Goal: Information Seeking & Learning: Learn about a topic

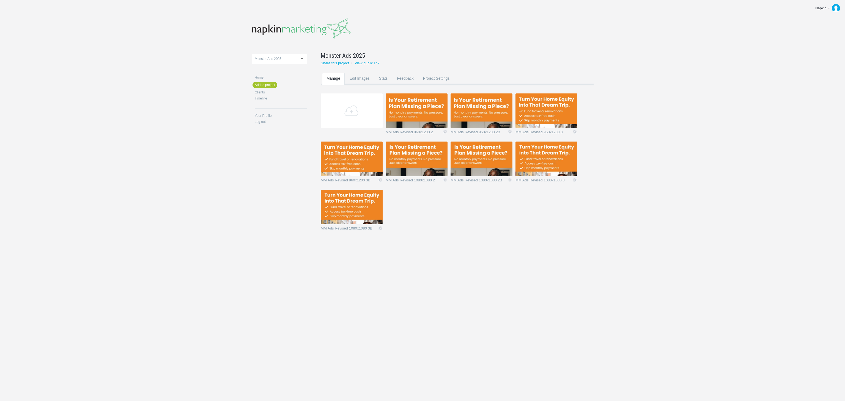
click at [421, 104] on img at bounding box center [416, 110] width 62 height 35
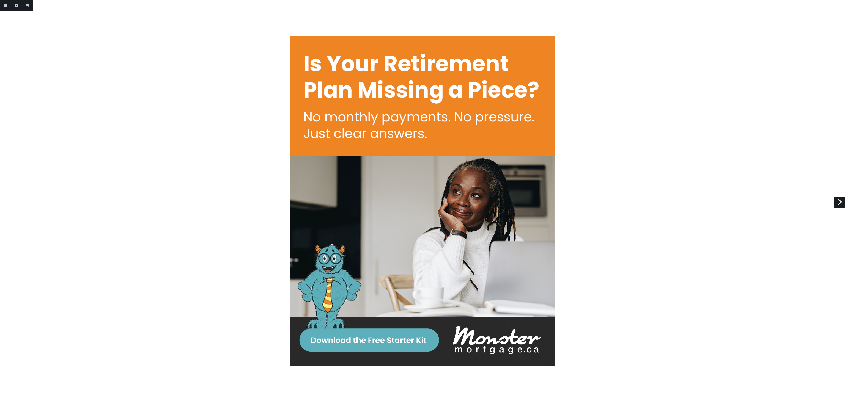
click at [837, 202] on link "Next" at bounding box center [839, 202] width 11 height 11
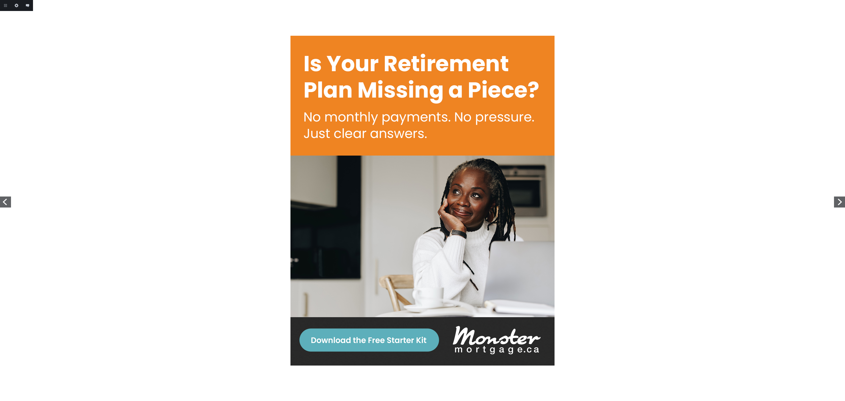
click at [837, 202] on link "Next" at bounding box center [839, 202] width 11 height 11
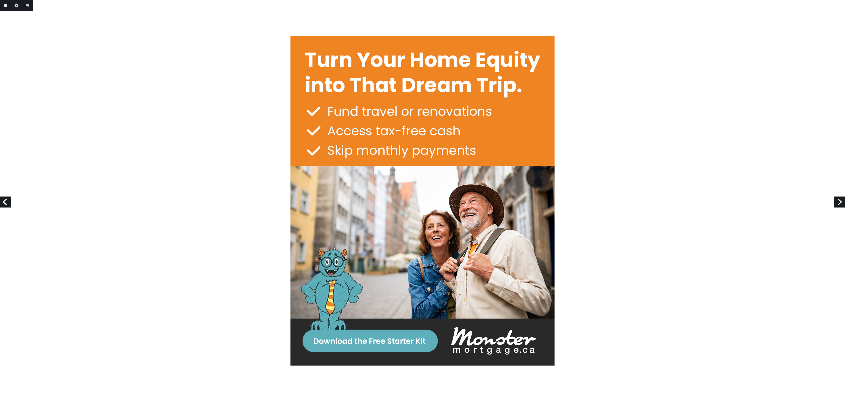
click at [837, 202] on link "Next" at bounding box center [839, 202] width 11 height 11
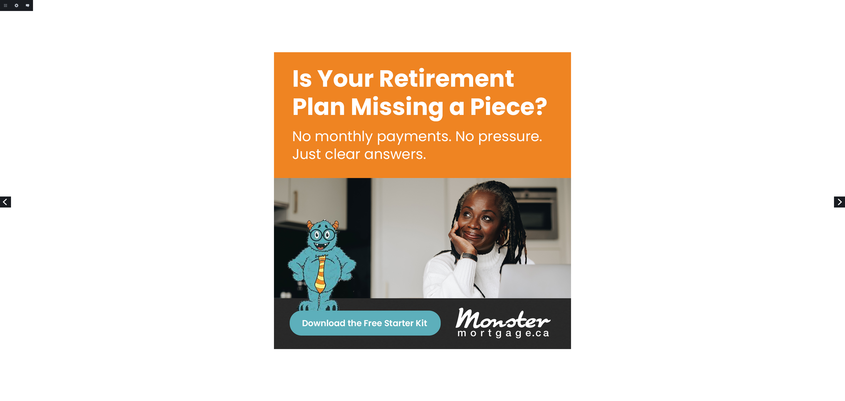
click at [837, 202] on link "Next" at bounding box center [839, 202] width 11 height 11
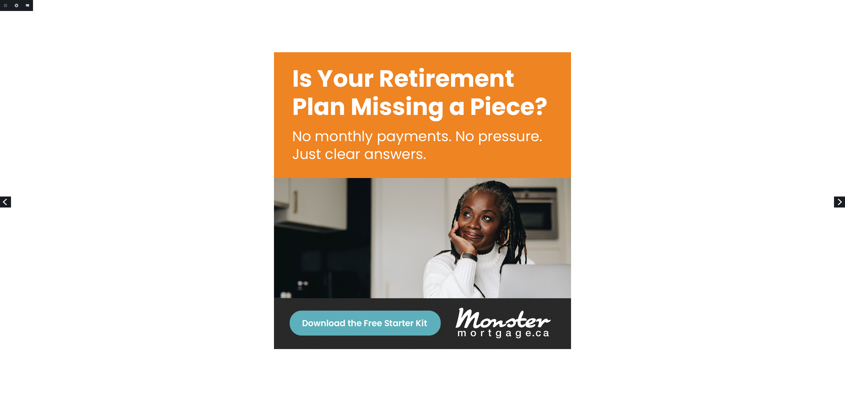
click at [837, 202] on link "Next" at bounding box center [839, 202] width 11 height 11
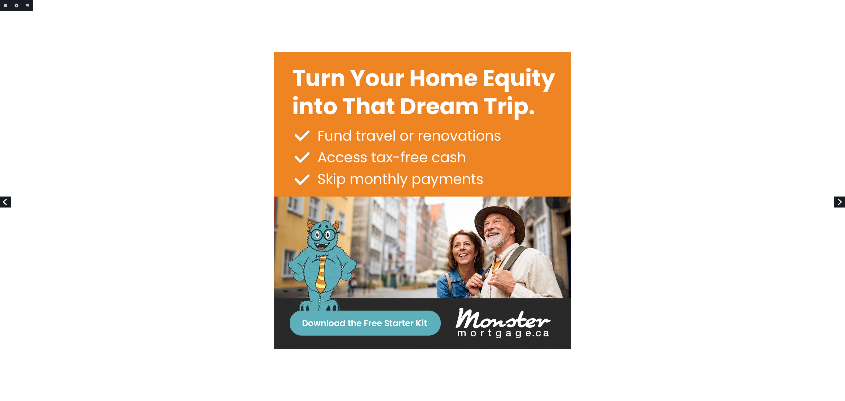
click at [837, 202] on link "Next" at bounding box center [839, 202] width 11 height 11
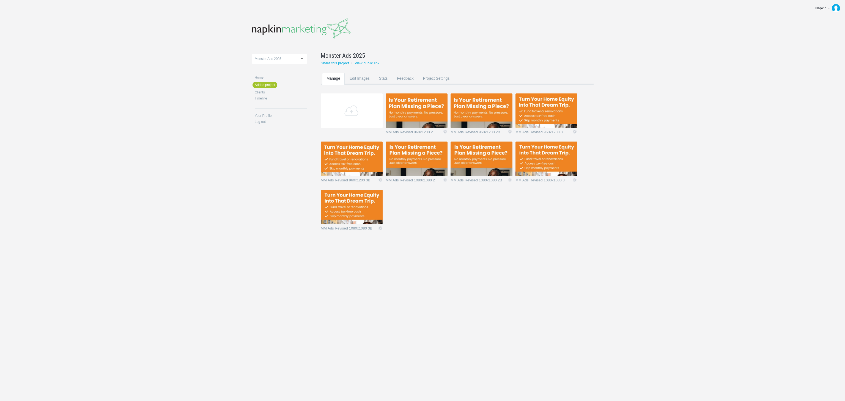
click at [421, 109] on img at bounding box center [416, 110] width 62 height 35
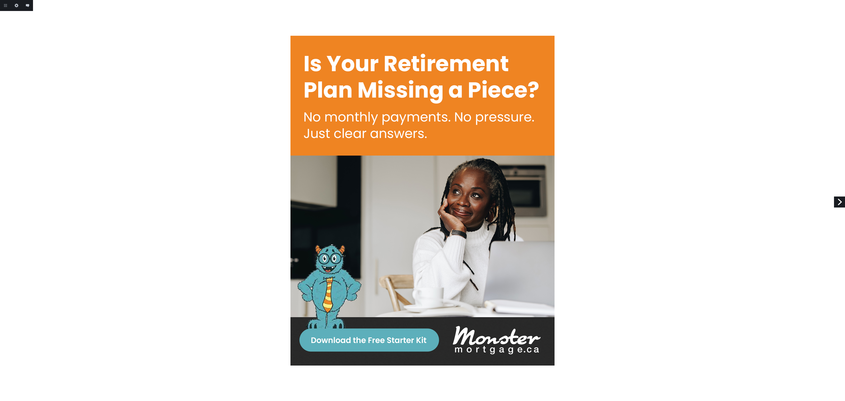
click at [837, 201] on link "Next" at bounding box center [839, 202] width 11 height 11
click at [837, 202] on link "Next" at bounding box center [839, 202] width 11 height 11
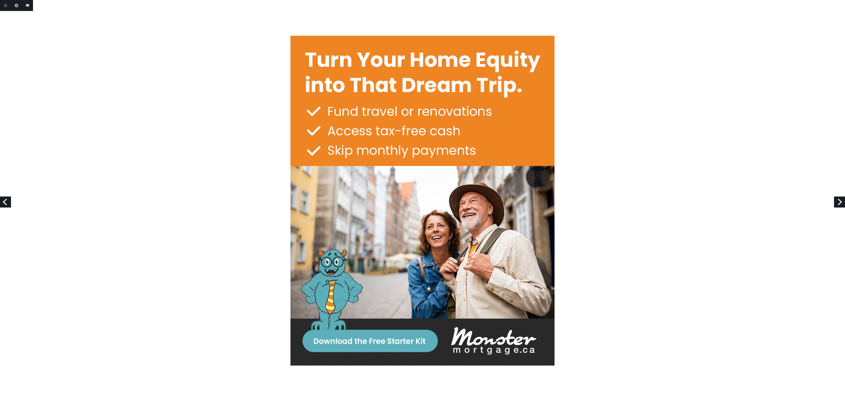
click at [837, 202] on link "Next" at bounding box center [839, 202] width 11 height 11
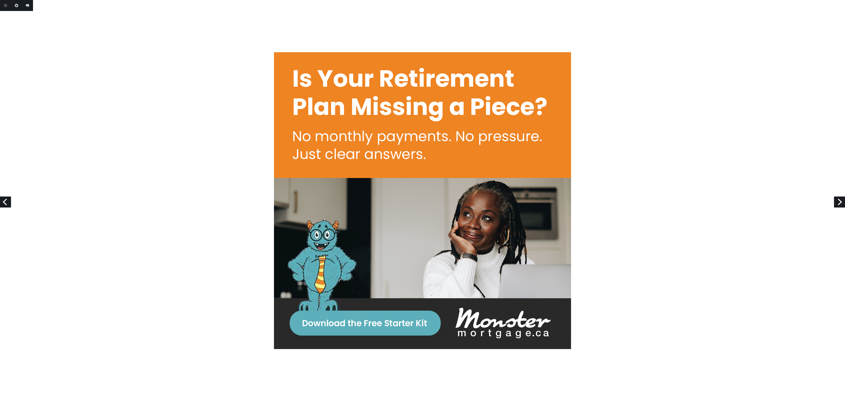
click at [837, 202] on link "Next" at bounding box center [839, 202] width 11 height 11
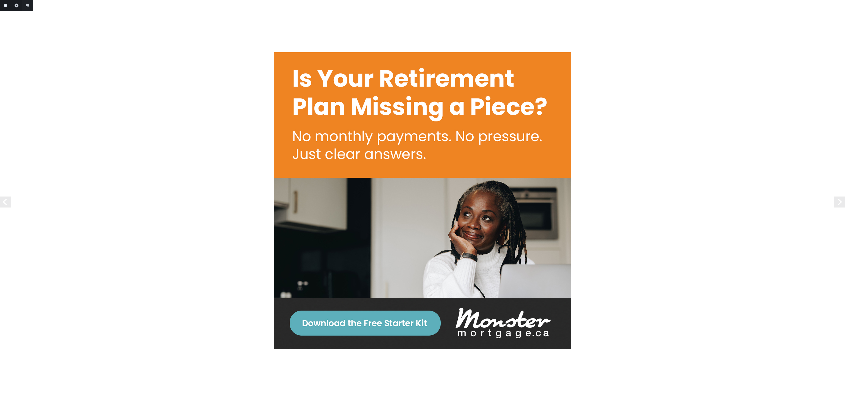
click at [837, 202] on link "Next" at bounding box center [839, 202] width 11 height 11
